Goal: Transaction & Acquisition: Subscribe to service/newsletter

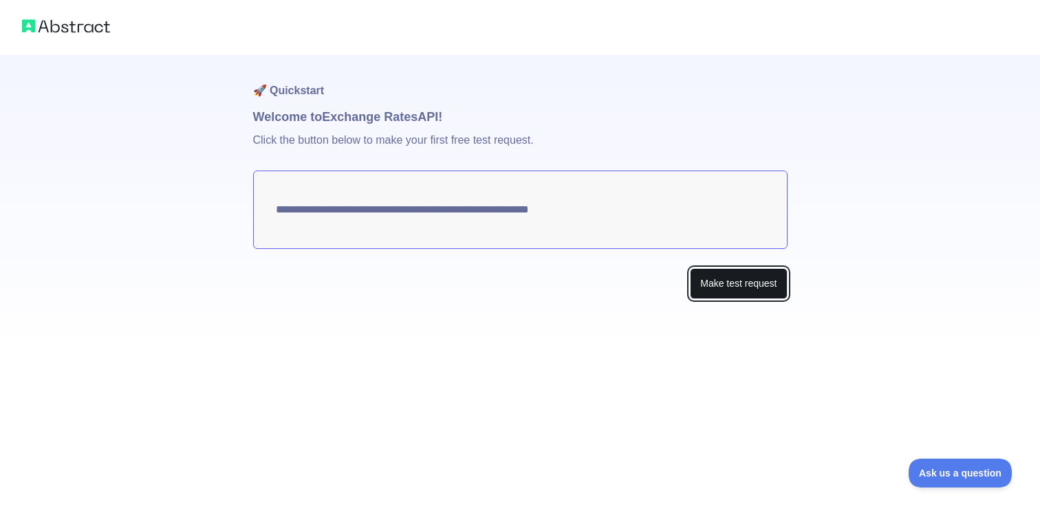
click at [707, 276] on button "Make test request" at bounding box center [738, 283] width 97 height 31
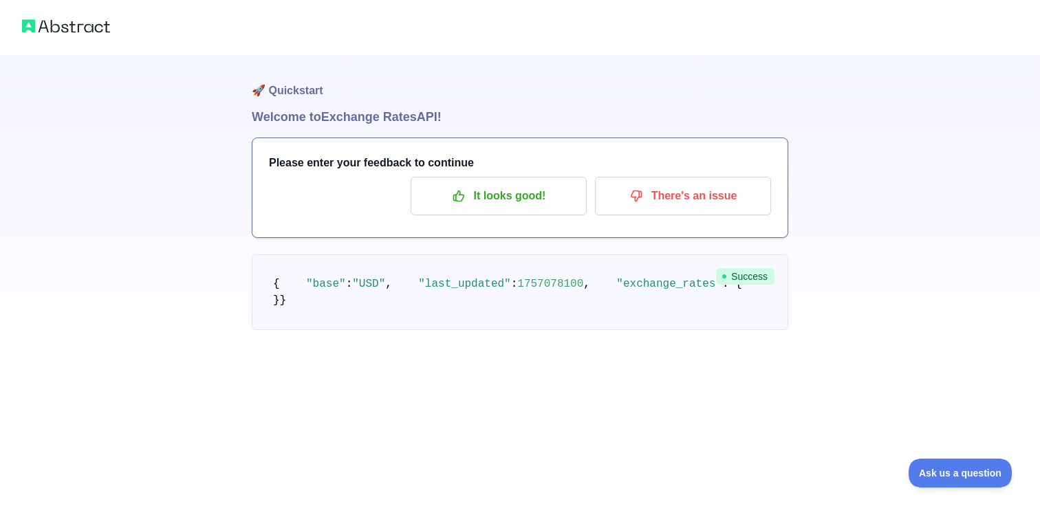
click at [517, 290] on span "1757078100" at bounding box center [550, 284] width 66 height 12
copy span "1757078100"
click at [517, 290] on span "1757078100" at bounding box center [550, 284] width 66 height 12
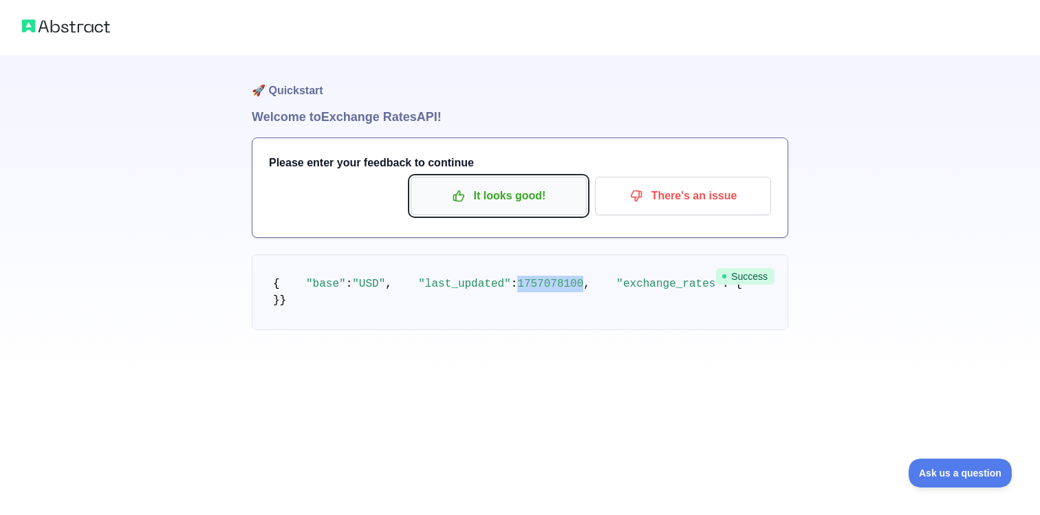
click at [506, 187] on p "It looks good!" at bounding box center [498, 195] width 155 height 23
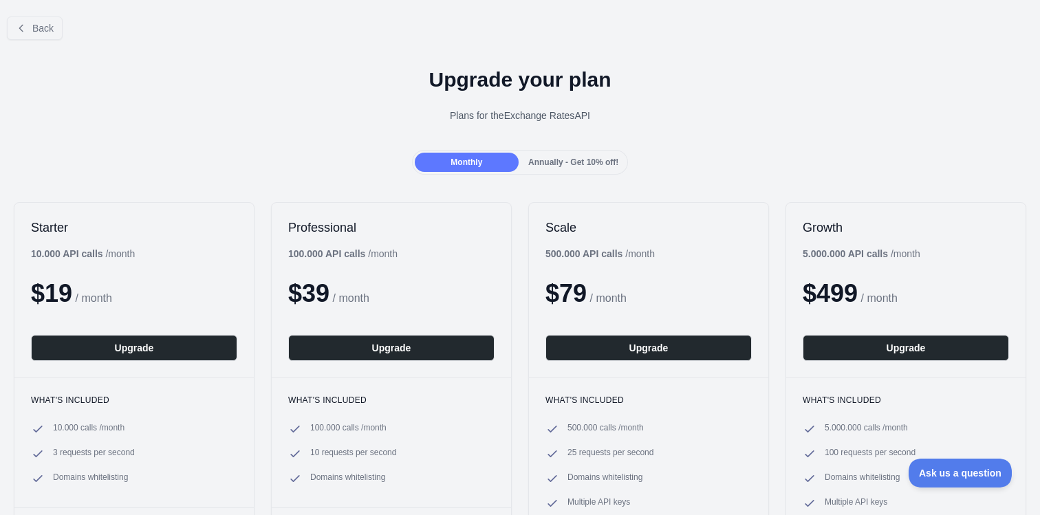
click at [552, 163] on span "Annually - Get 10% off!" at bounding box center [573, 162] width 90 height 10
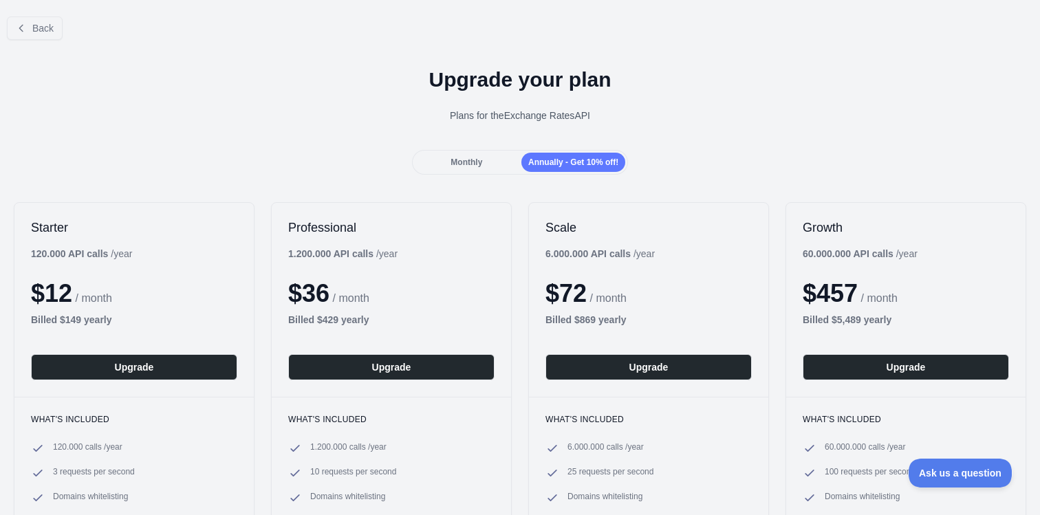
click at [471, 164] on span "Monthly" at bounding box center [466, 162] width 32 height 10
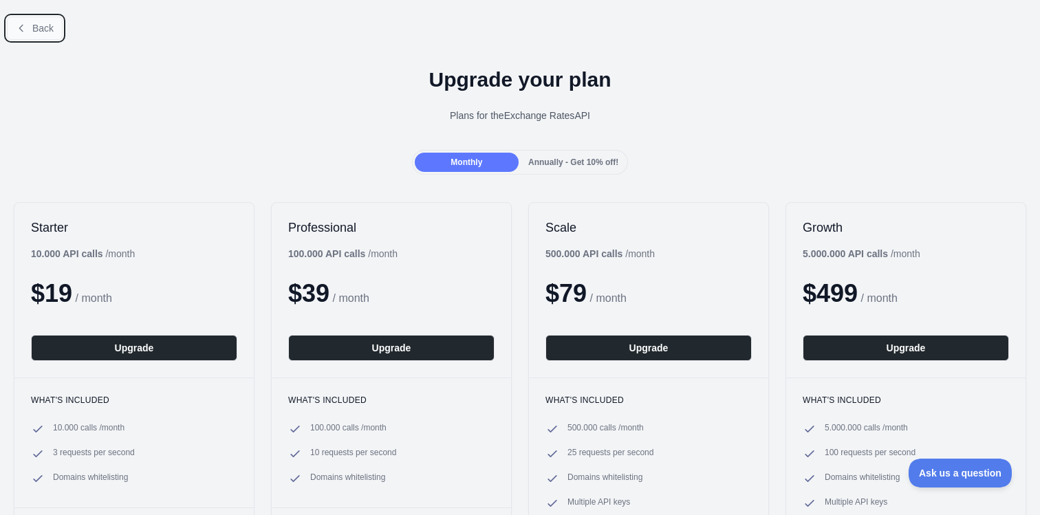
click at [19, 28] on icon at bounding box center [20, 28] width 3 height 6
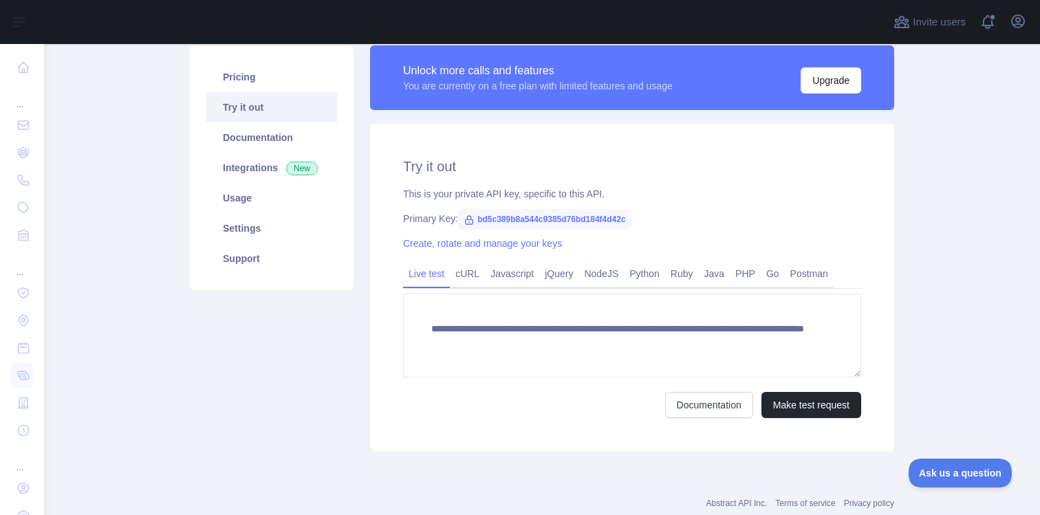
scroll to position [102, 0]
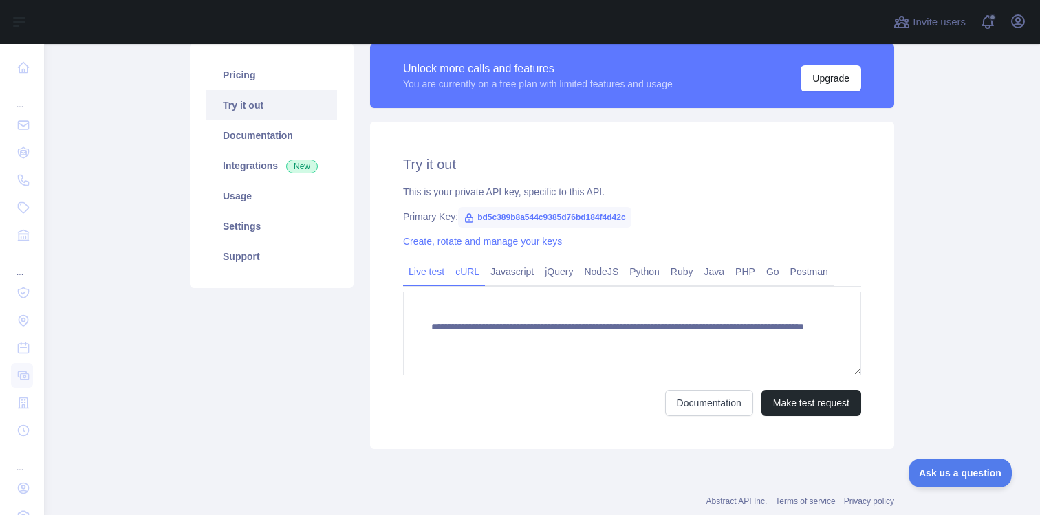
click at [472, 264] on link "cURL" at bounding box center [467, 272] width 35 height 22
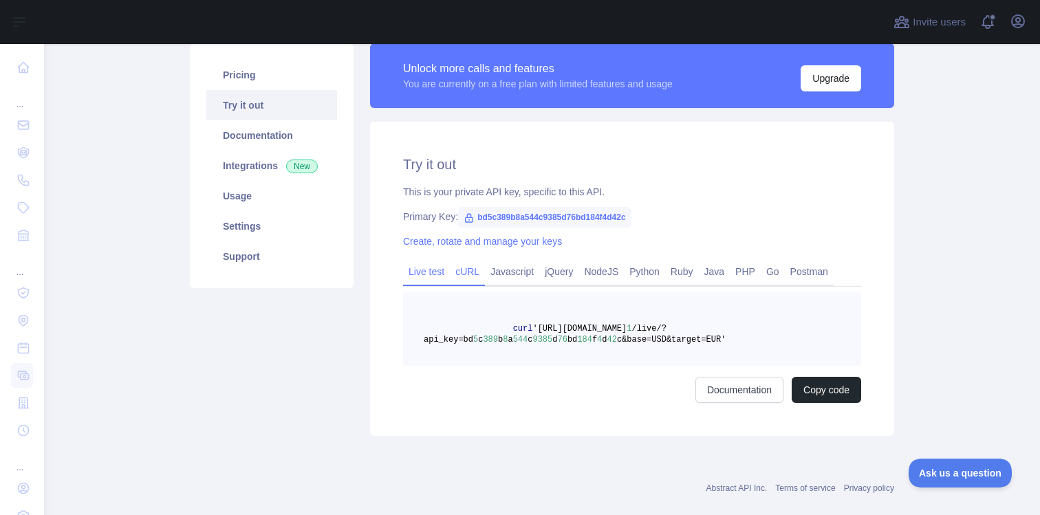
click at [431, 276] on link "Live test" at bounding box center [426, 272] width 47 height 22
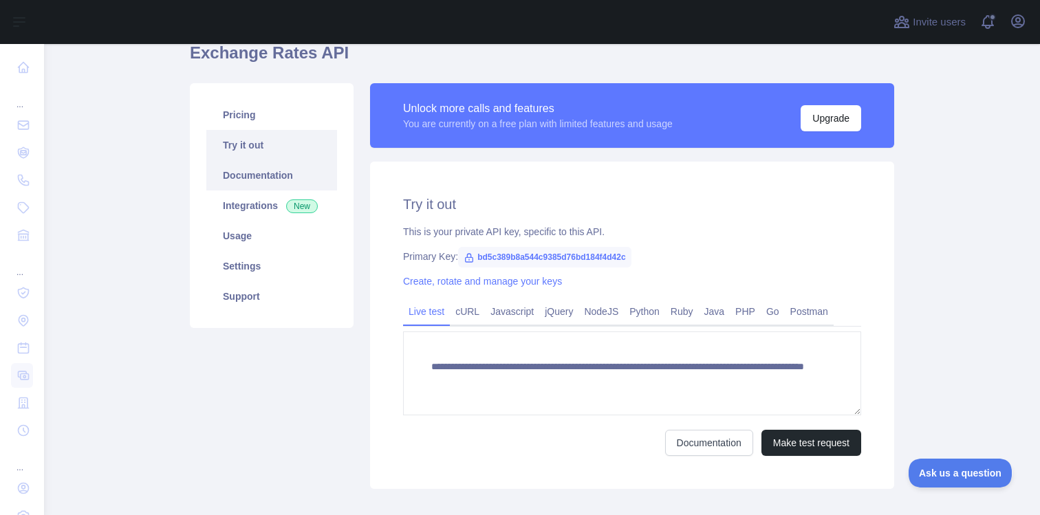
scroll to position [55, 0]
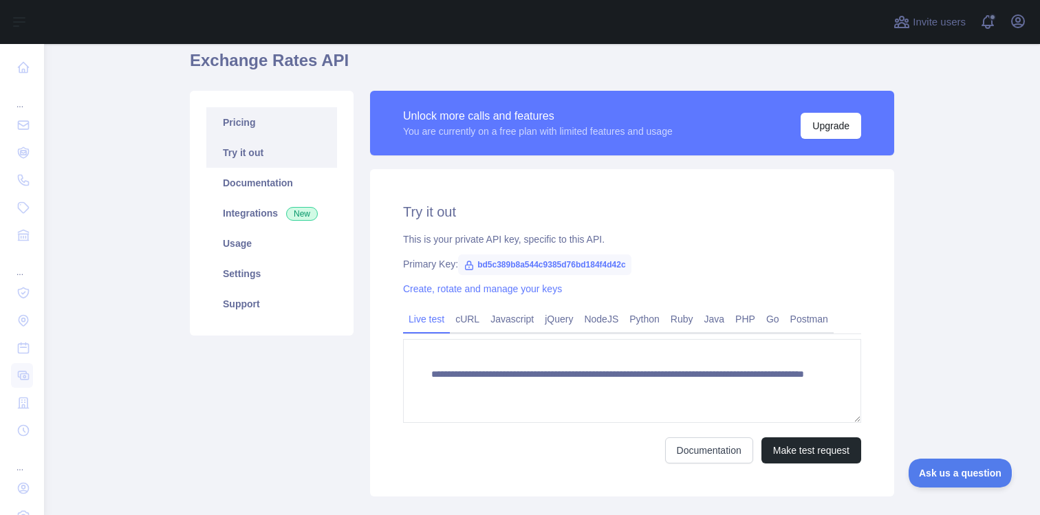
click at [306, 121] on link "Pricing" at bounding box center [271, 122] width 131 height 30
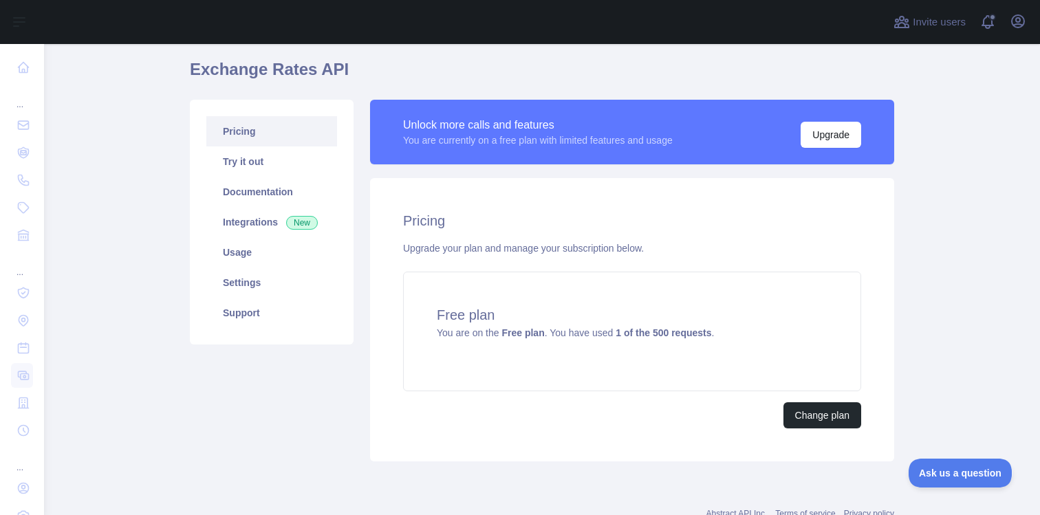
scroll to position [42, 0]
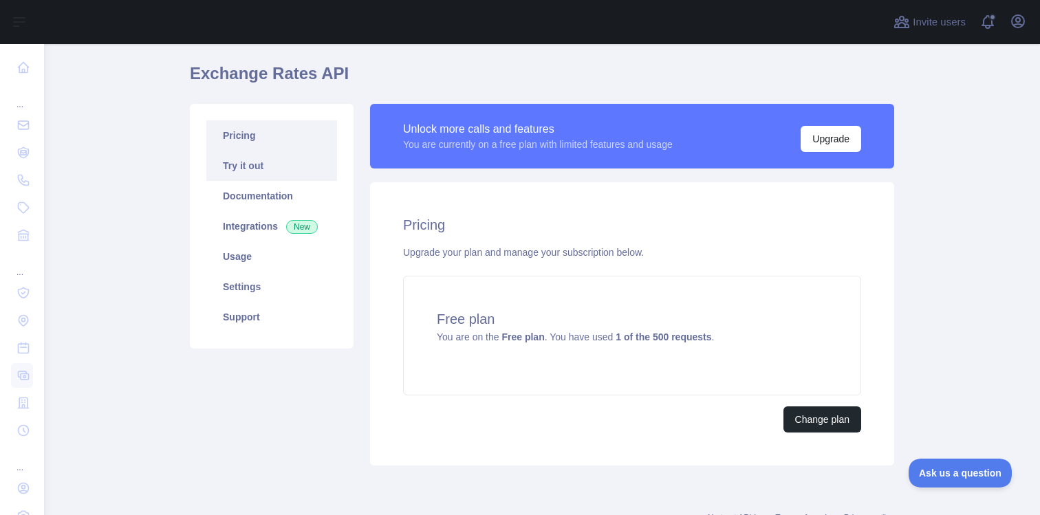
click at [311, 177] on link "Try it out" at bounding box center [271, 166] width 131 height 30
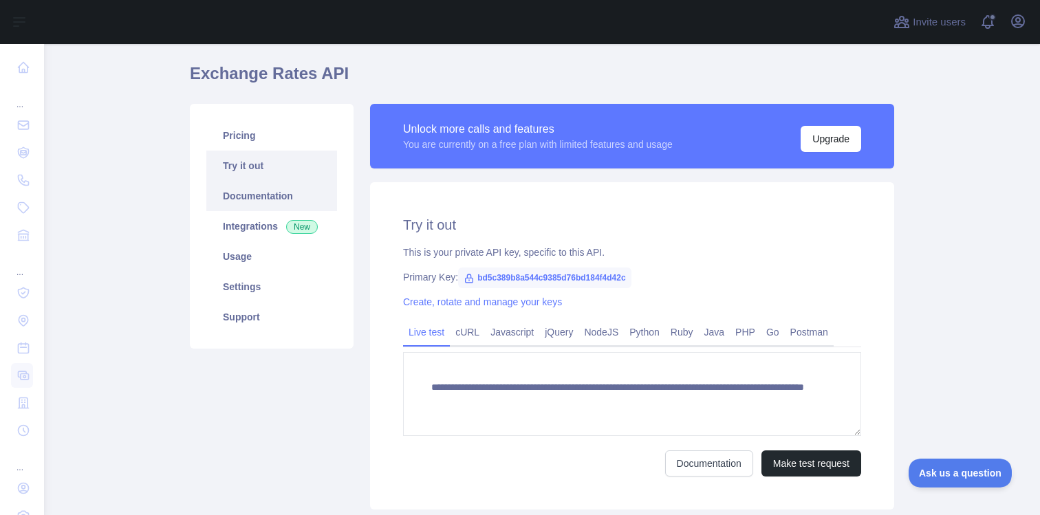
click at [300, 195] on link "Documentation" at bounding box center [271, 196] width 131 height 30
click at [257, 261] on link "Usage" at bounding box center [271, 256] width 131 height 30
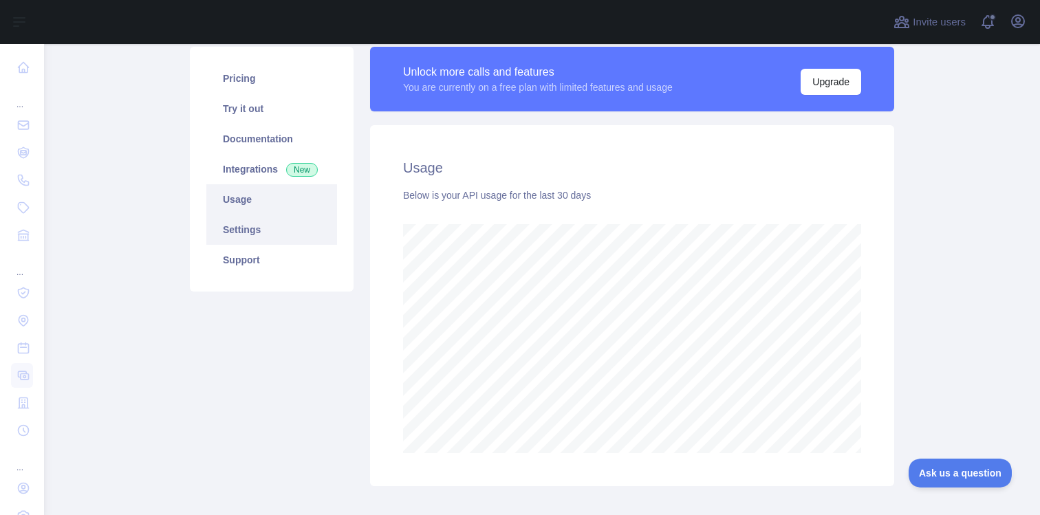
scroll to position [94, 0]
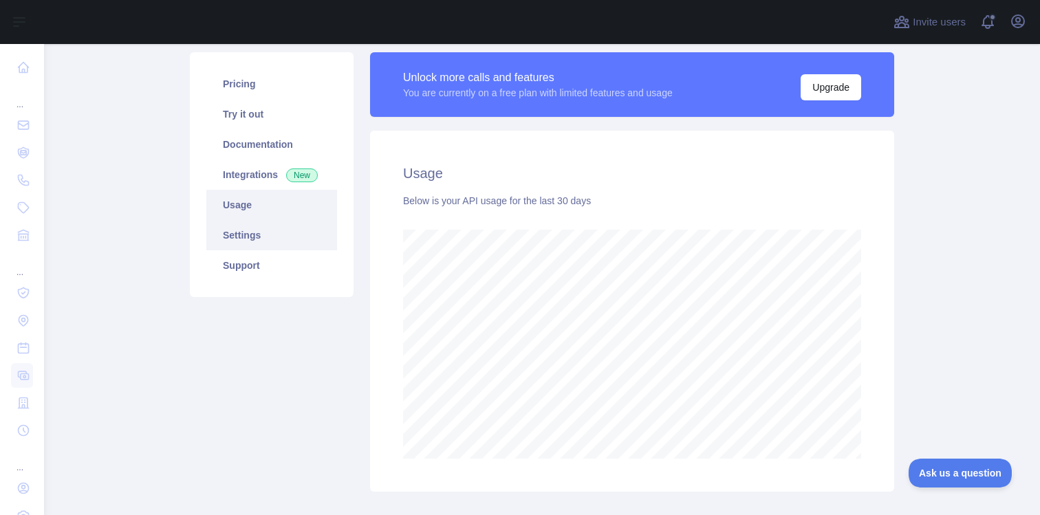
click at [274, 230] on link "Settings" at bounding box center [271, 235] width 131 height 30
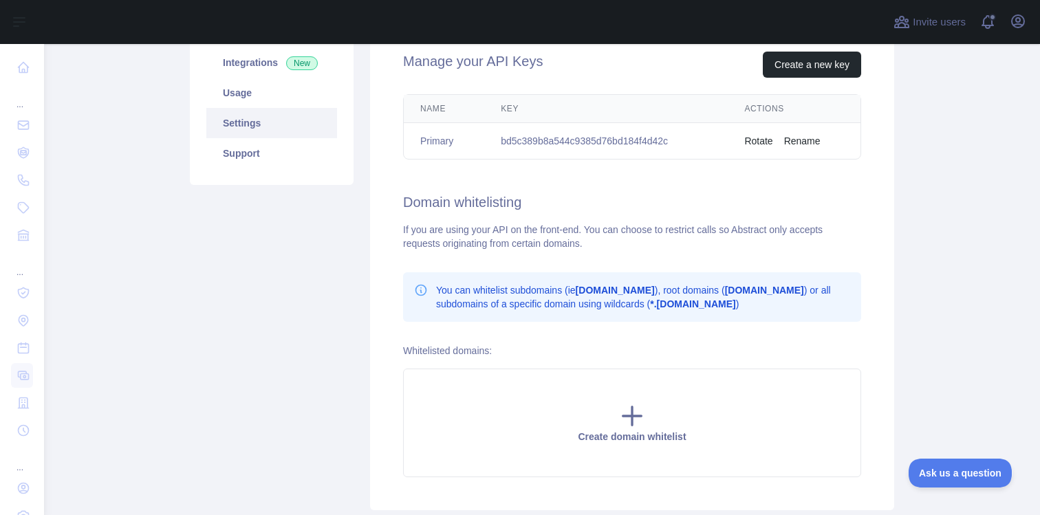
scroll to position [168, 0]
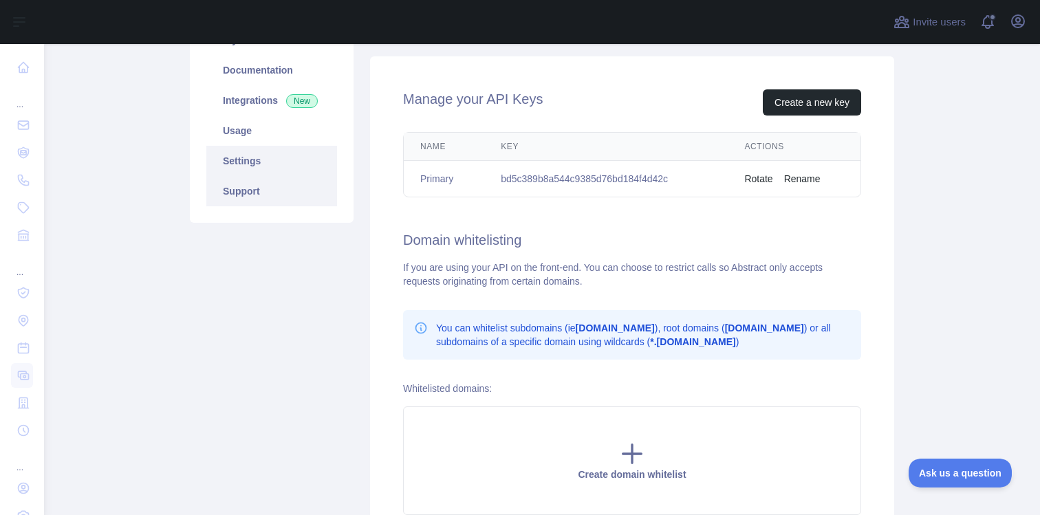
click at [285, 199] on link "Support" at bounding box center [271, 191] width 131 height 30
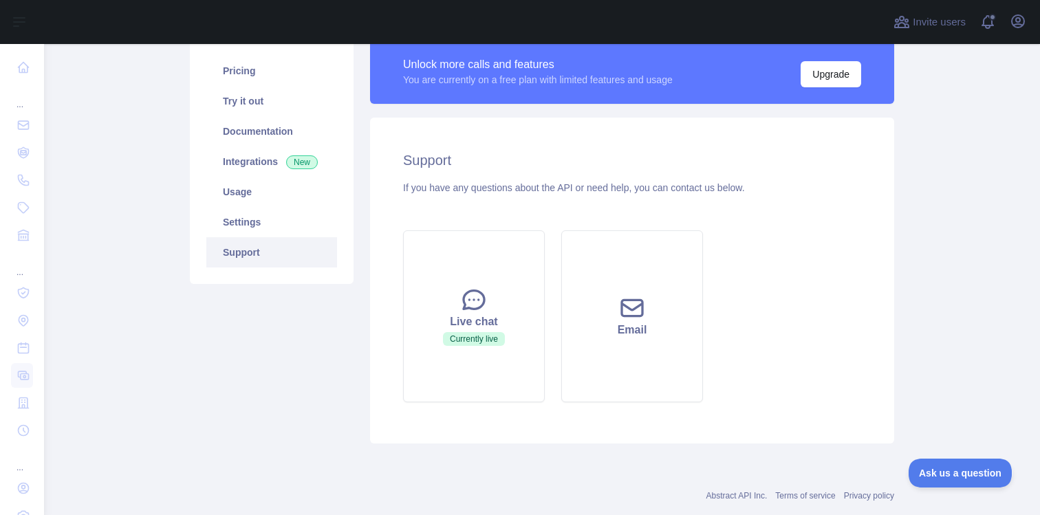
scroll to position [94, 0]
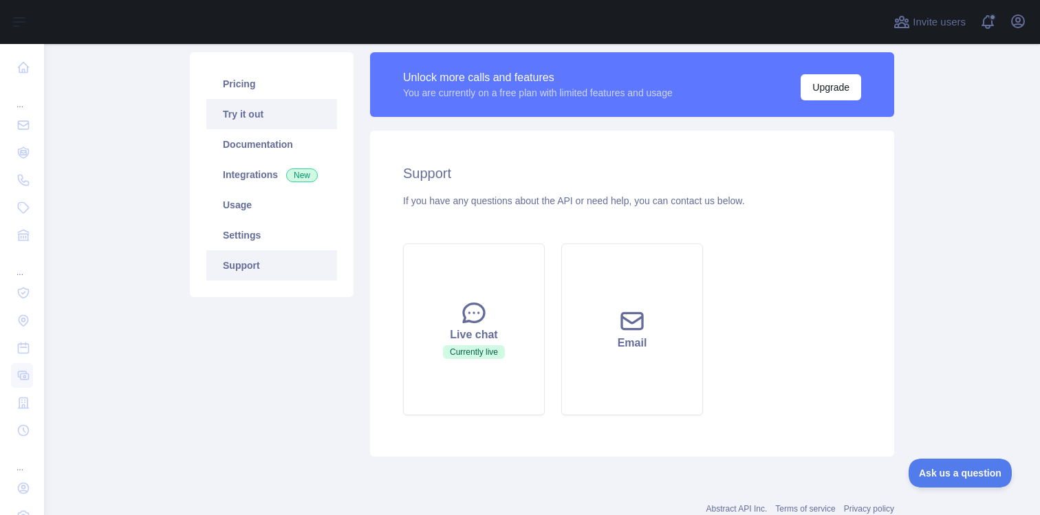
click at [296, 103] on link "Try it out" at bounding box center [271, 114] width 131 height 30
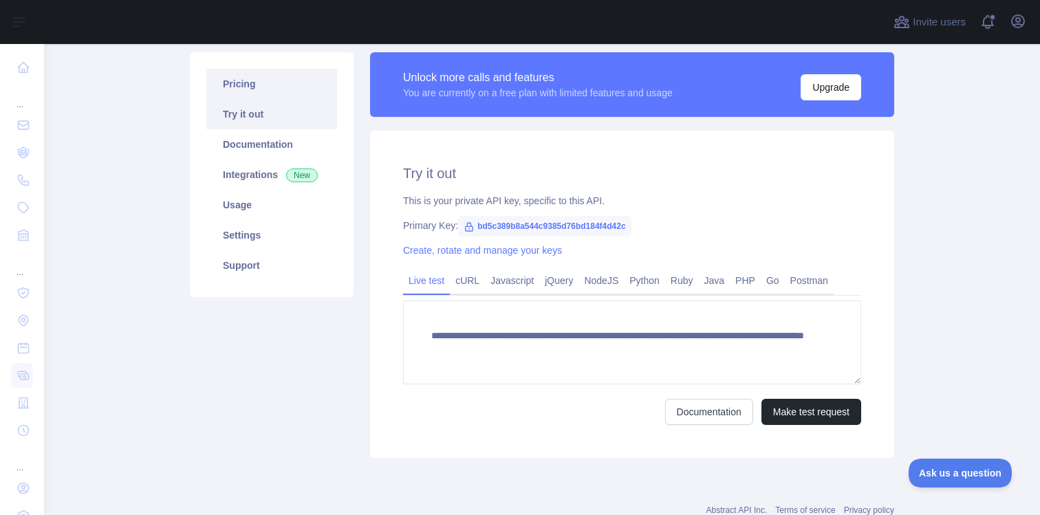
click at [292, 85] on link "Pricing" at bounding box center [271, 84] width 131 height 30
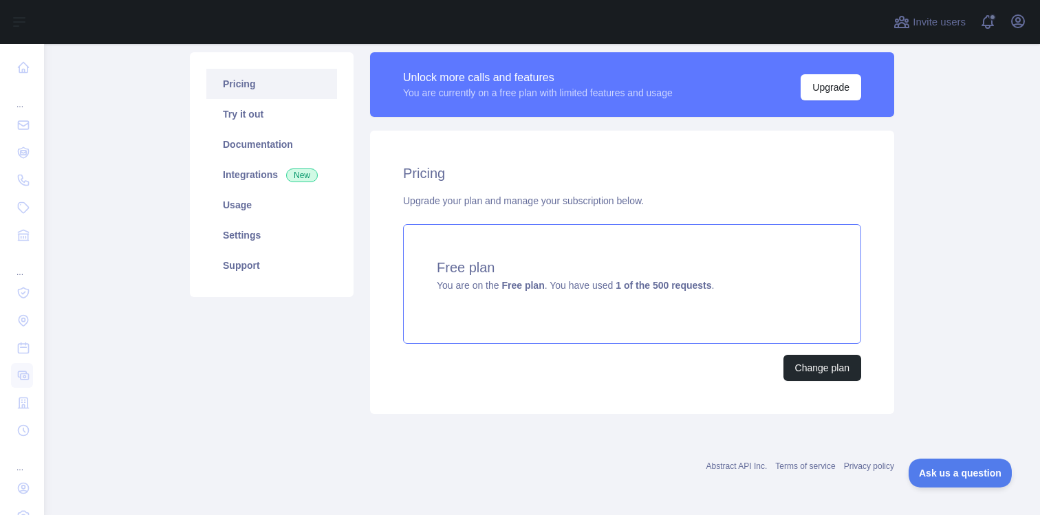
click at [630, 278] on div "Free plan You are on the Free plan . You have used 1 of the 500 requests ." at bounding box center [632, 284] width 458 height 120
